Goal: Register for event/course

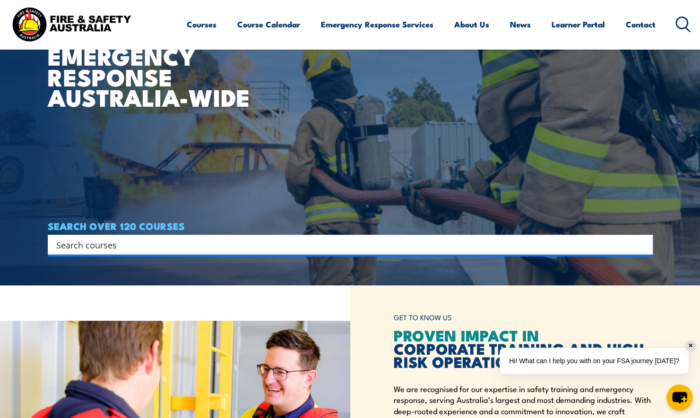
scroll to position [189, 0]
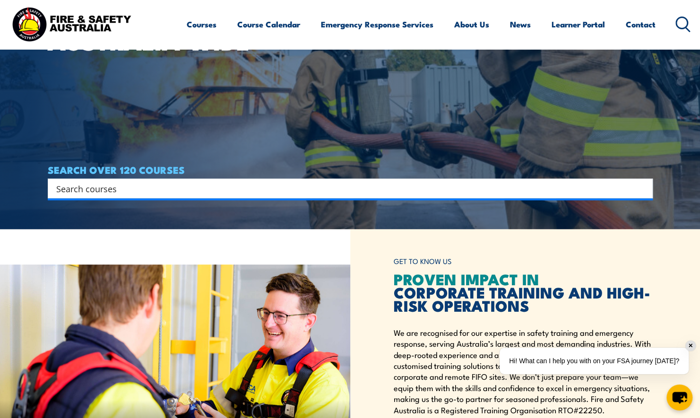
click at [249, 196] on div "Search" at bounding box center [350, 189] width 605 height 20
click at [250, 190] on input "Search input" at bounding box center [343, 188] width 575 height 14
type input "fire ext"
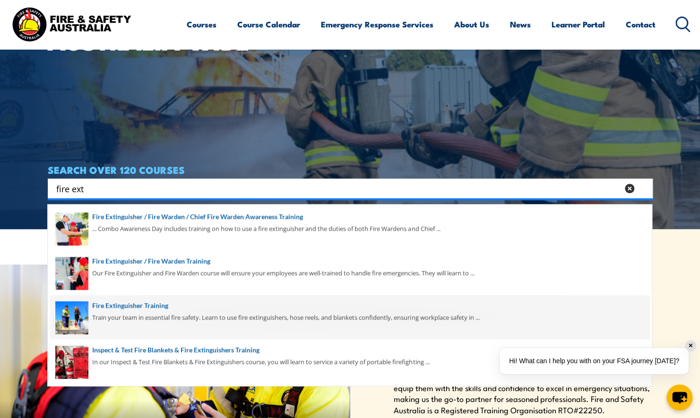
click at [150, 308] on span at bounding box center [349, 317] width 599 height 44
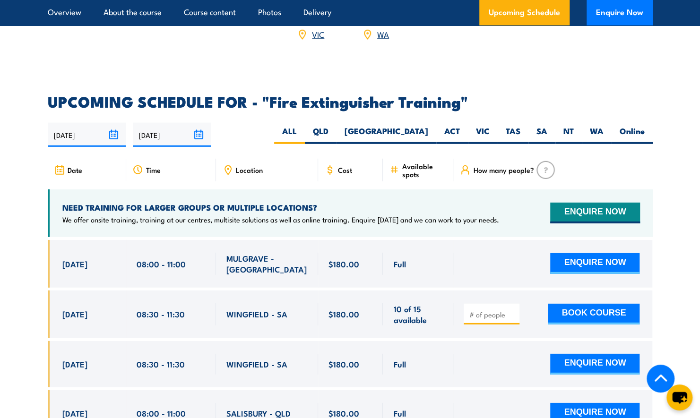
scroll to position [1417, 0]
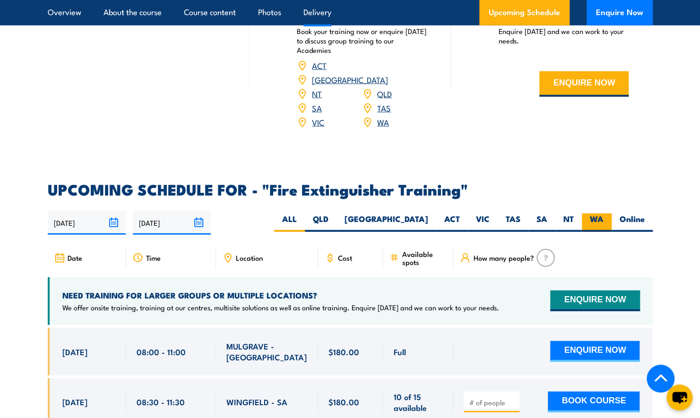
click at [590, 213] on label "WA" at bounding box center [596, 222] width 30 height 18
click at [603, 213] on input "WA" at bounding box center [606, 216] width 6 height 6
radio input "true"
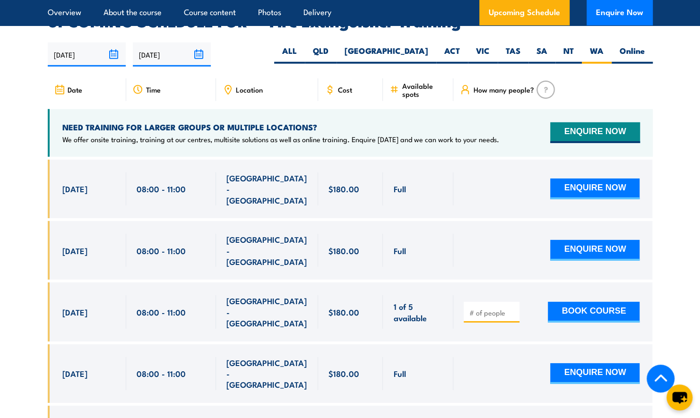
click at [482, 302] on div at bounding box center [491, 312] width 56 height 21
click at [496, 308] on input "number" at bounding box center [492, 312] width 47 height 9
type input "1"
click at [589, 302] on button "BOOK COURSE" at bounding box center [593, 312] width 92 height 21
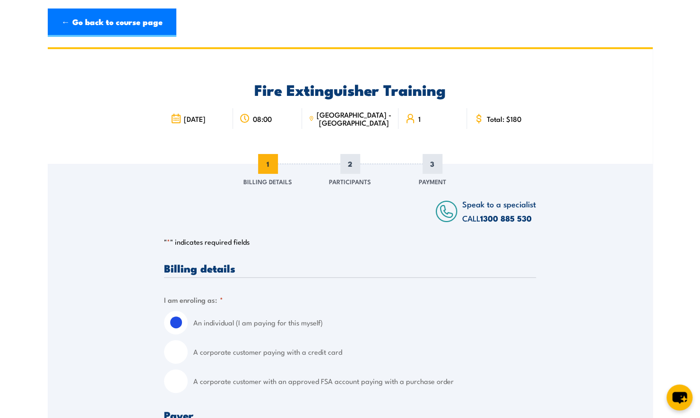
click at [179, 381] on input "A corporate customer with an approved FSA account paying with a purchase order" at bounding box center [176, 381] width 24 height 24
radio input "true"
